Goal: Task Accomplishment & Management: Use online tool/utility

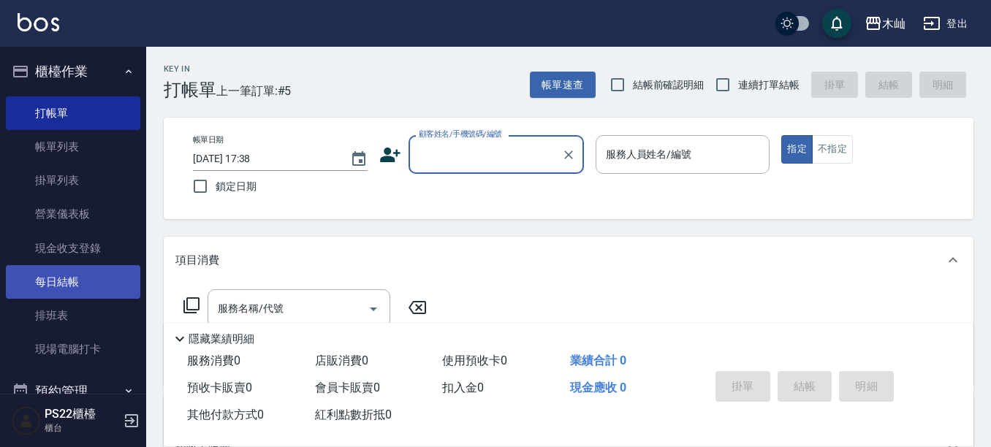
click at [100, 290] on link "每日結帳" at bounding box center [73, 282] width 134 height 34
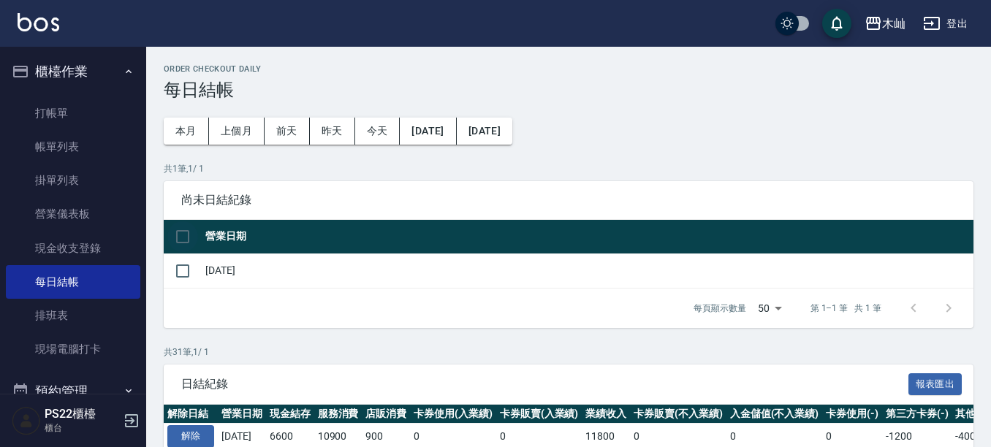
click at [183, 235] on input "checkbox" at bounding box center [182, 236] width 31 height 31
checkbox input "true"
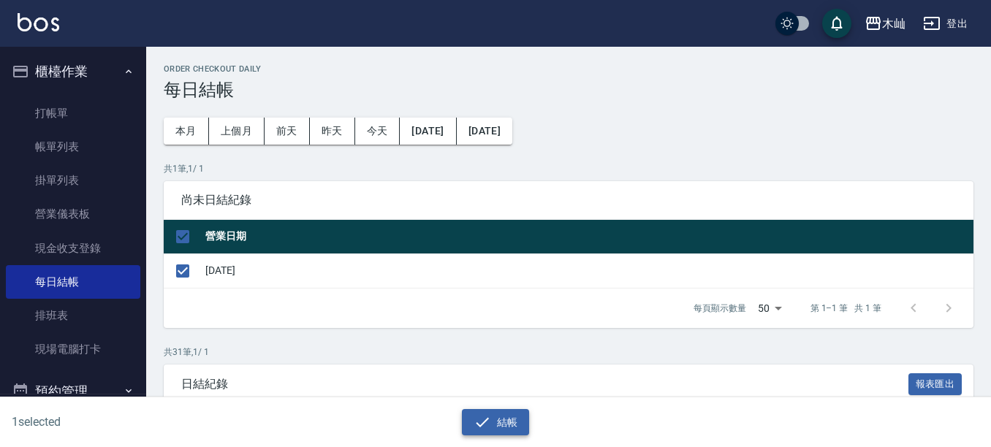
click at [516, 424] on button "結帳" at bounding box center [496, 422] width 68 height 27
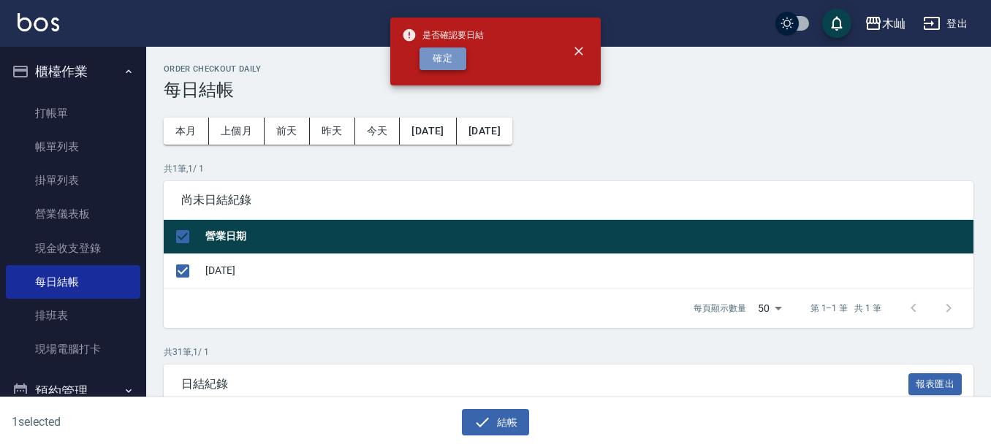
click at [459, 64] on button "確定" at bounding box center [442, 58] width 47 height 23
checkbox input "false"
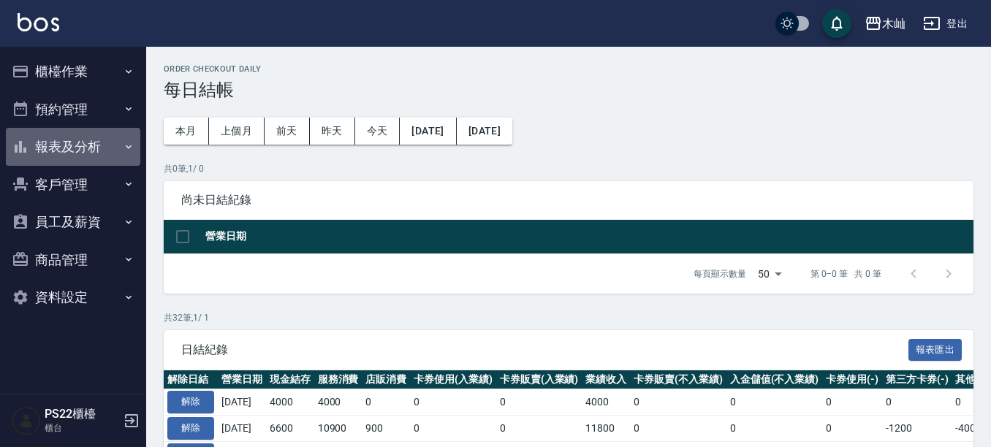
click at [93, 146] on button "報表及分析" at bounding box center [73, 147] width 134 height 38
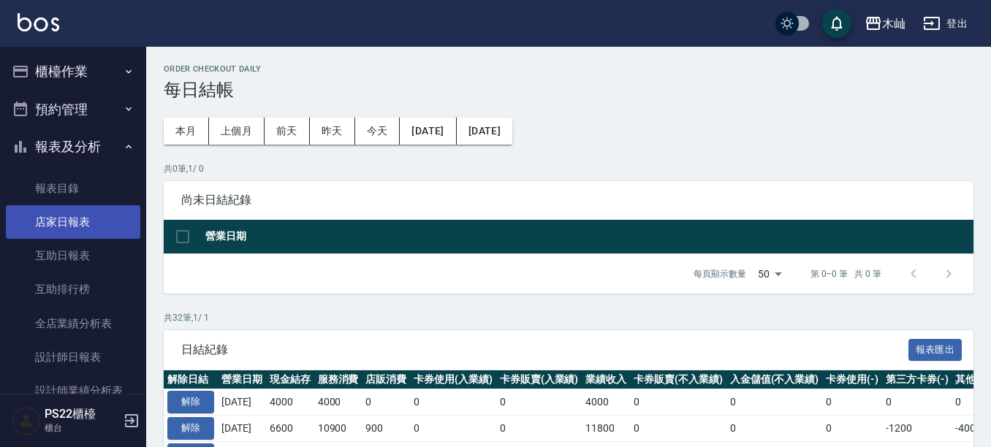
click at [97, 221] on link "店家日報表" at bounding box center [73, 222] width 134 height 34
